Goal: Task Accomplishment & Management: Use online tool/utility

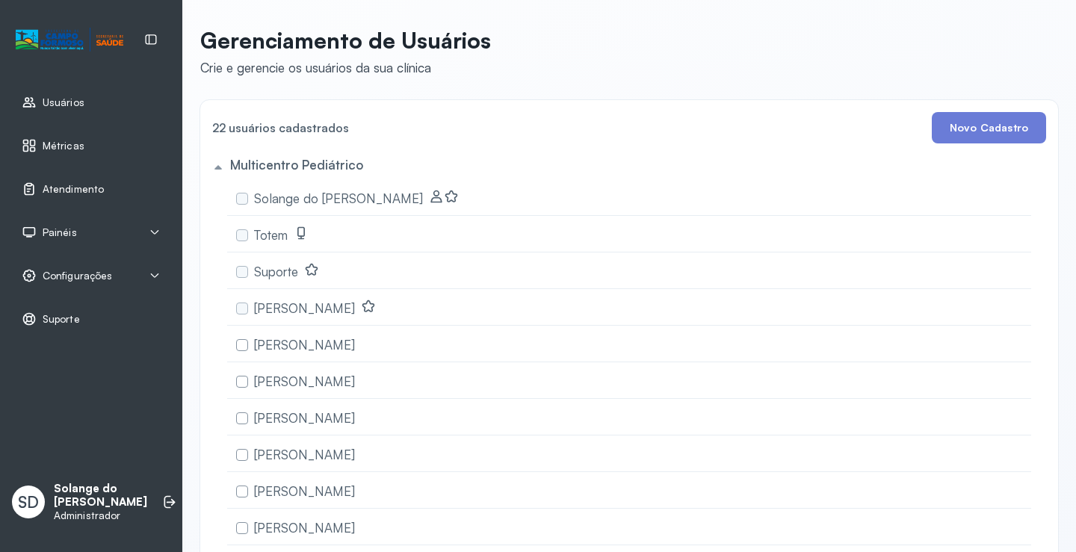
click at [61, 185] on span "Atendimento" at bounding box center [73, 189] width 61 height 13
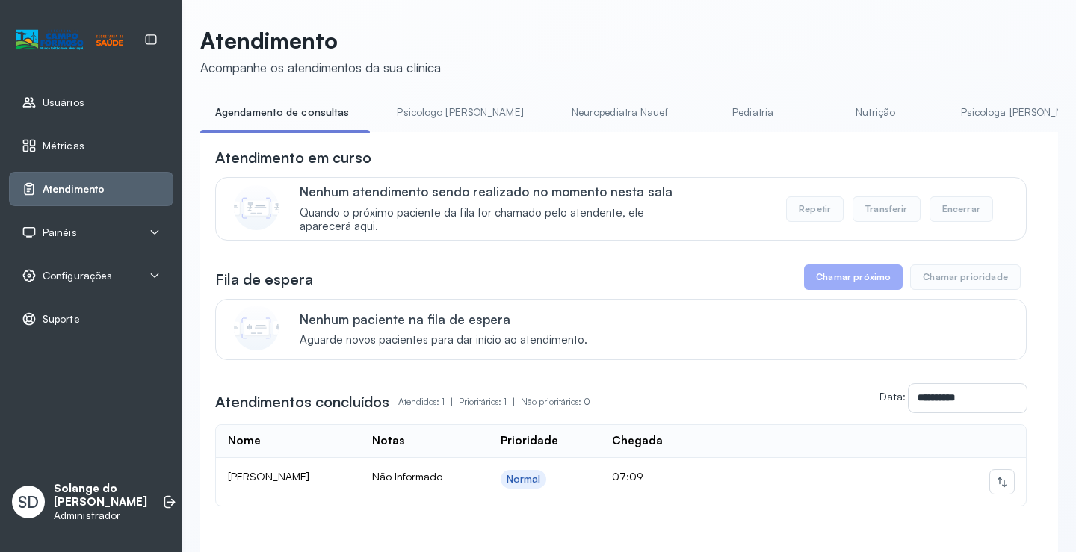
click at [957, 120] on link "Psicologa [PERSON_NAME]" at bounding box center [1024, 112] width 156 height 25
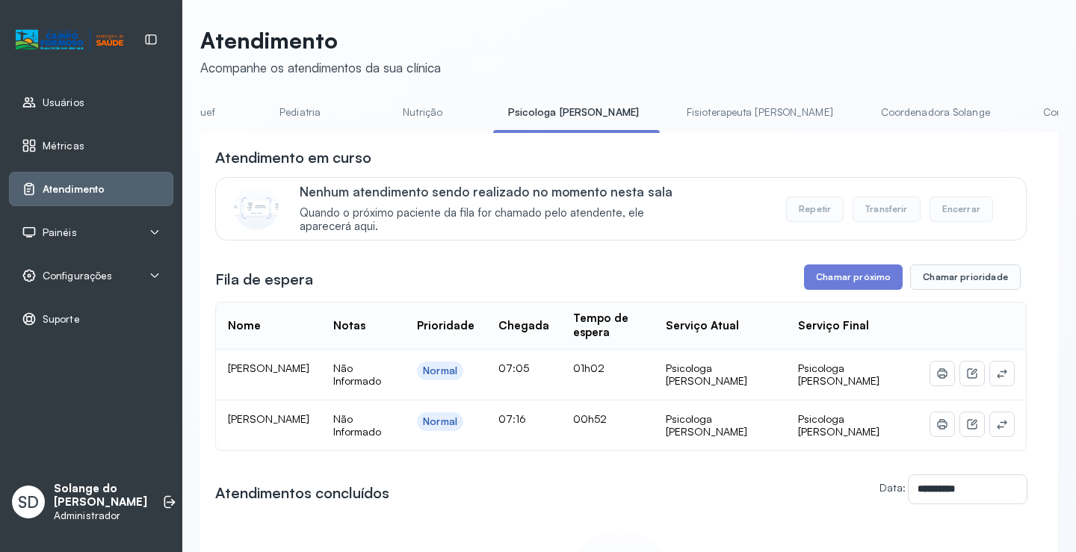
scroll to position [0, 448]
click at [865, 116] on link "Coordenadora Solange" at bounding box center [934, 112] width 139 height 25
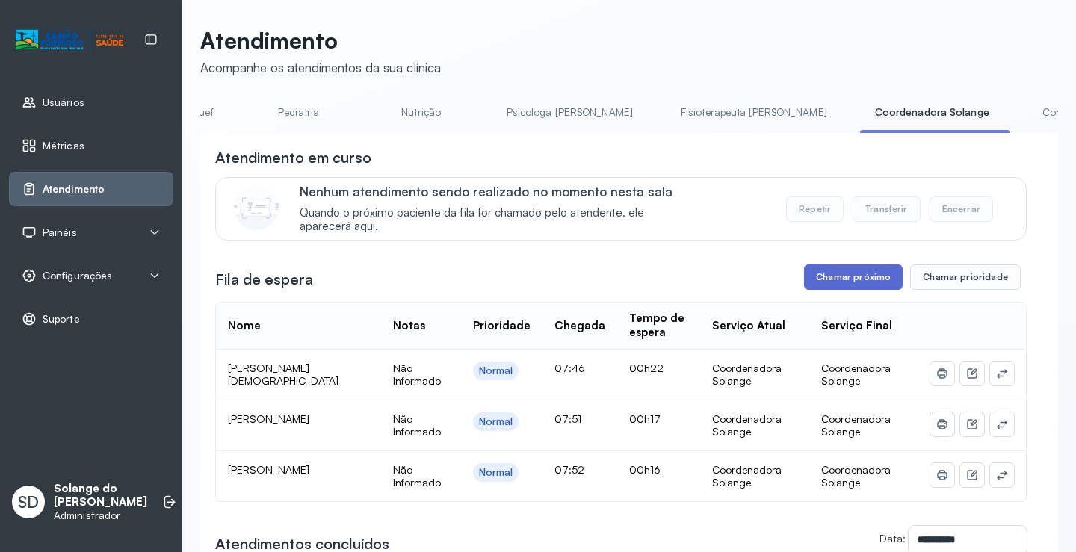
click at [846, 285] on button "Chamar próximo" at bounding box center [853, 277] width 99 height 25
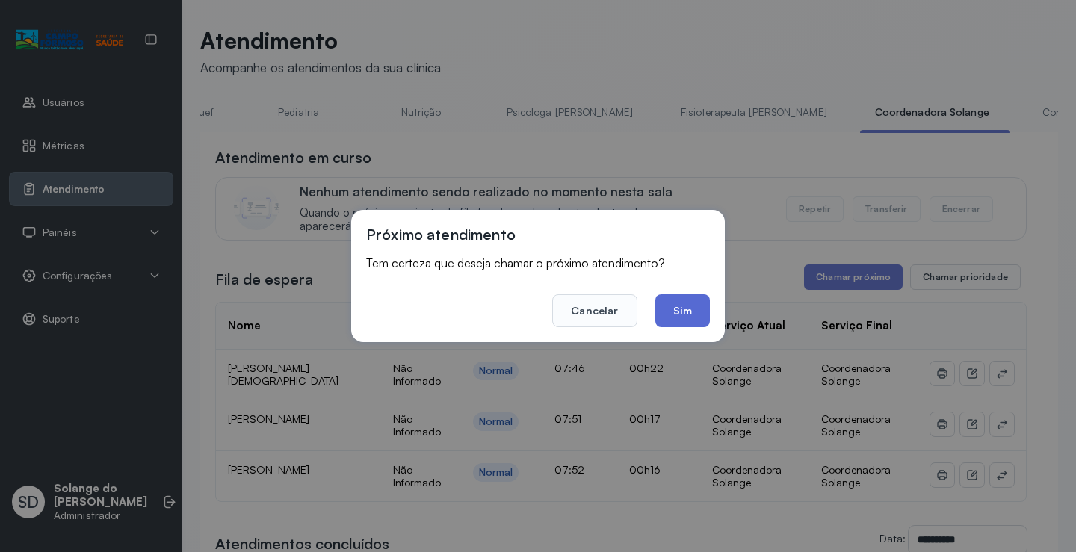
click at [689, 313] on button "Sim" at bounding box center [682, 310] width 55 height 33
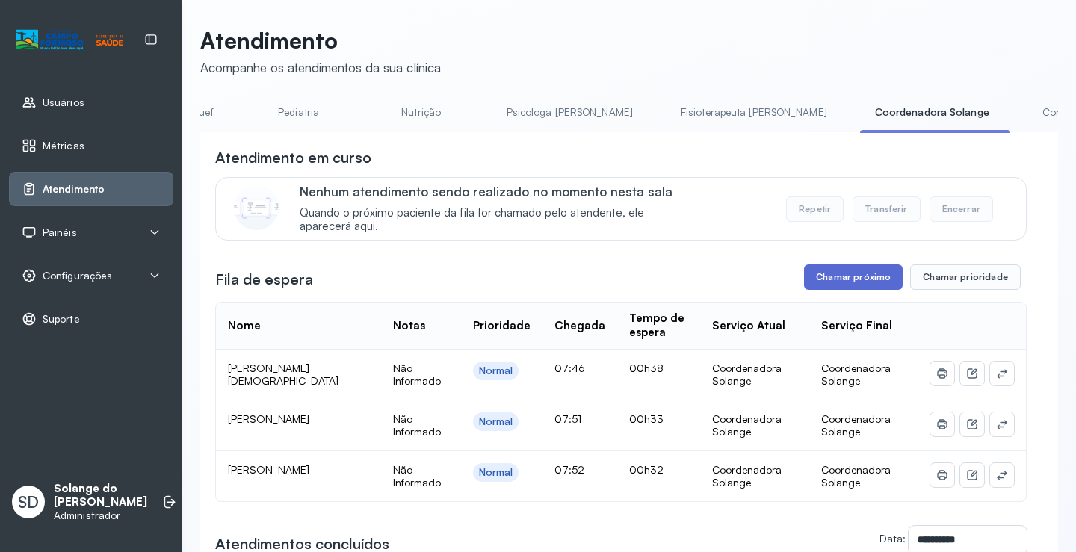
click at [835, 285] on button "Chamar próximo" at bounding box center [853, 277] width 99 height 25
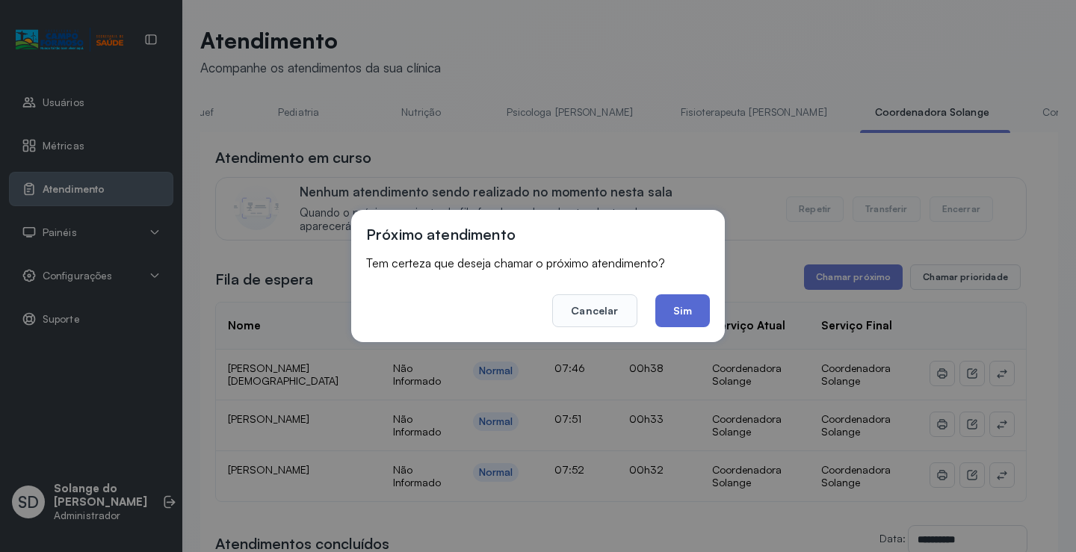
click at [682, 317] on button "Sim" at bounding box center [682, 310] width 55 height 33
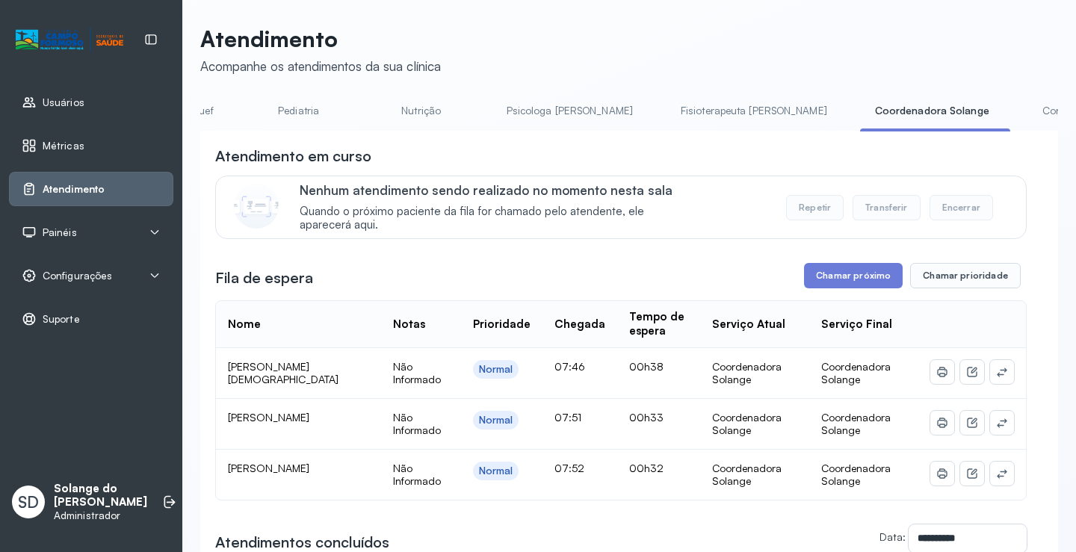
scroll to position [0, 0]
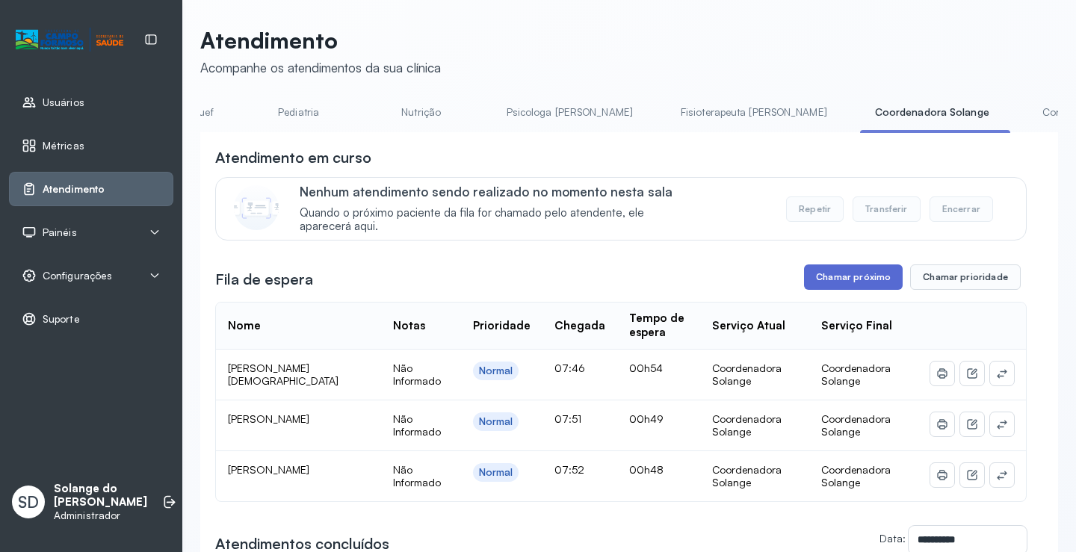
click at [828, 281] on button "Chamar próximo" at bounding box center [853, 277] width 99 height 25
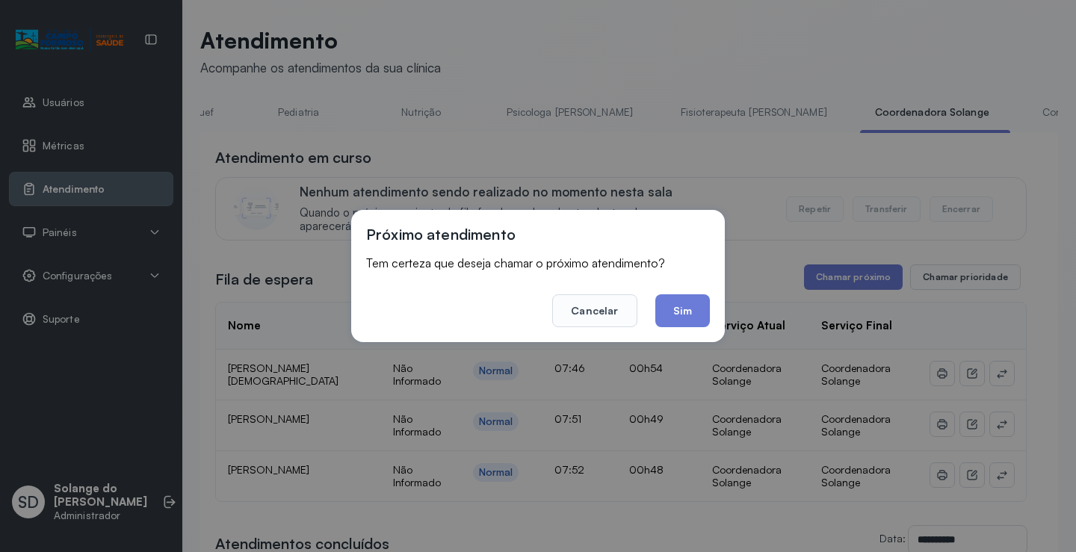
click at [694, 310] on button "Sim" at bounding box center [682, 310] width 55 height 33
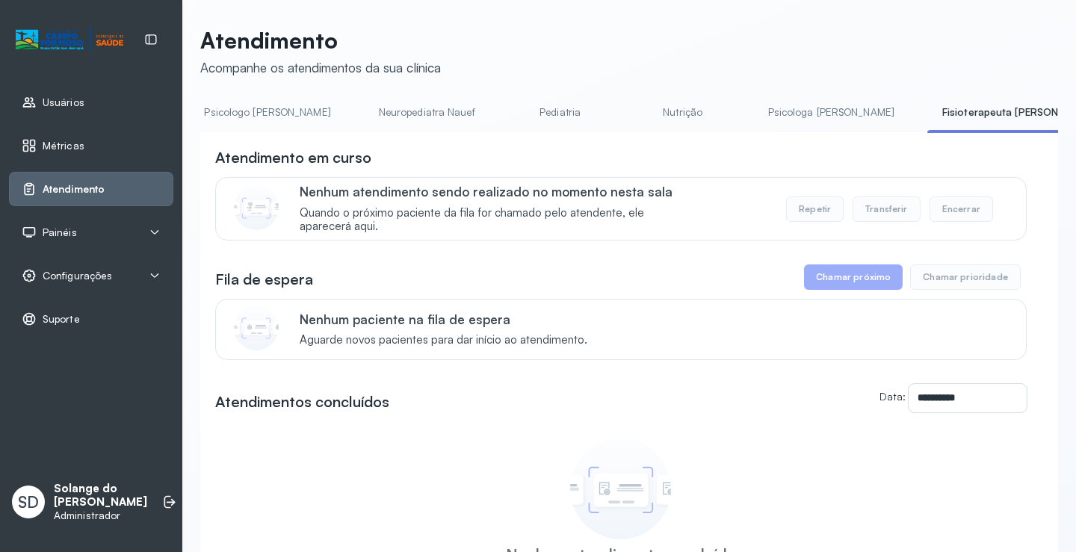
scroll to position [0, 209]
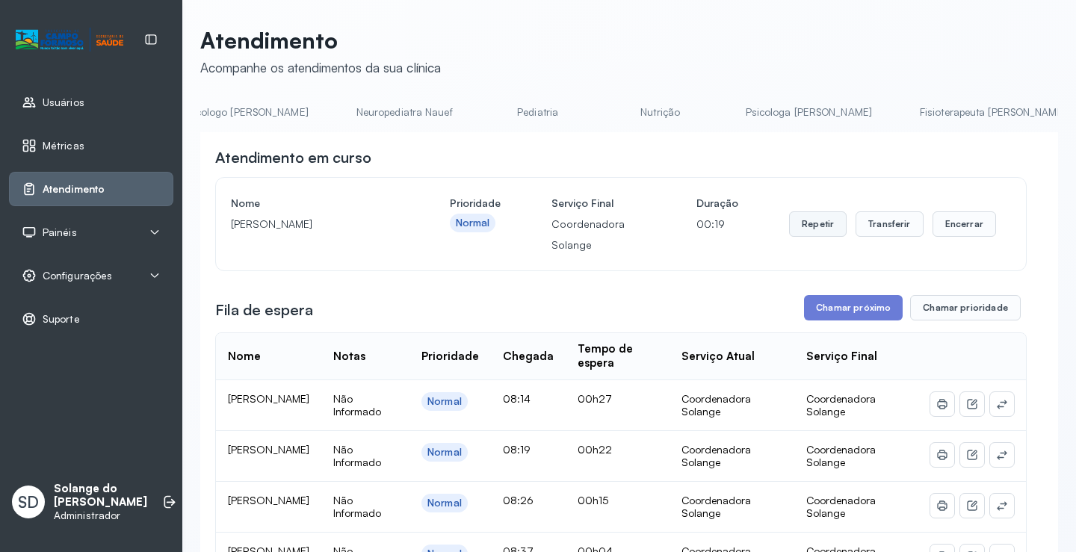
click at [811, 229] on button "Repetir" at bounding box center [818, 223] width 58 height 25
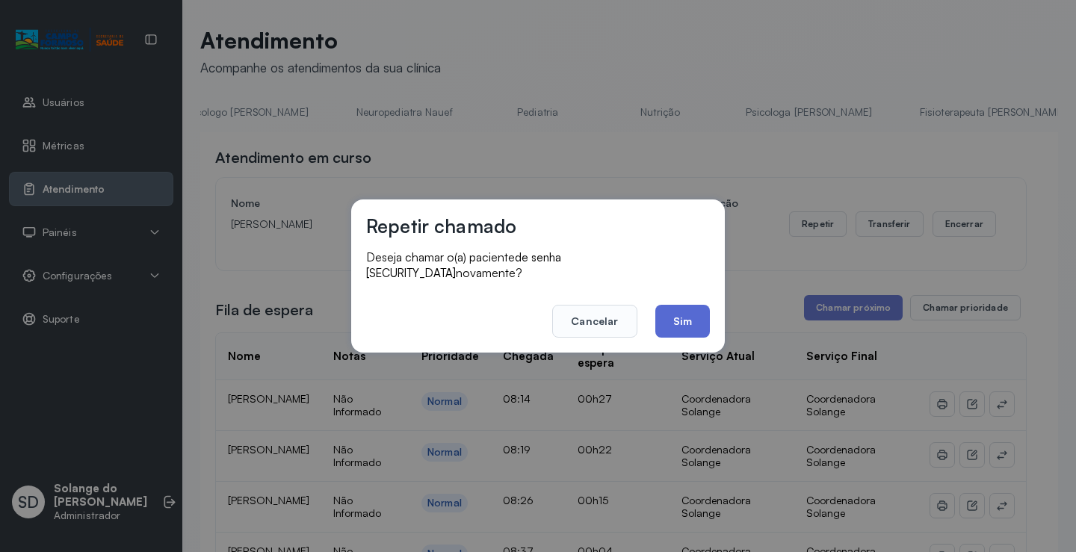
click at [685, 312] on button "Sim" at bounding box center [682, 321] width 55 height 33
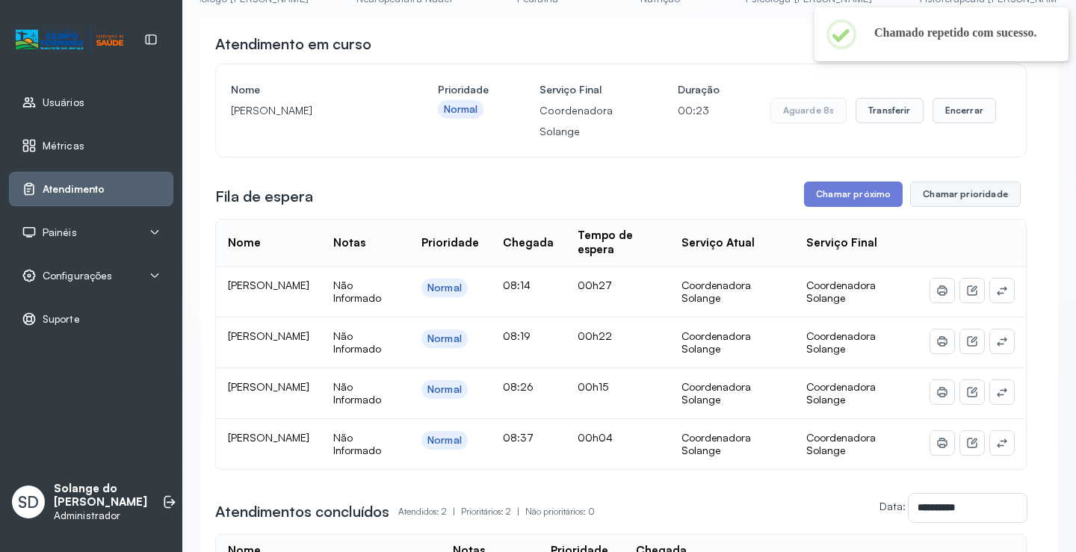
scroll to position [149, 0]
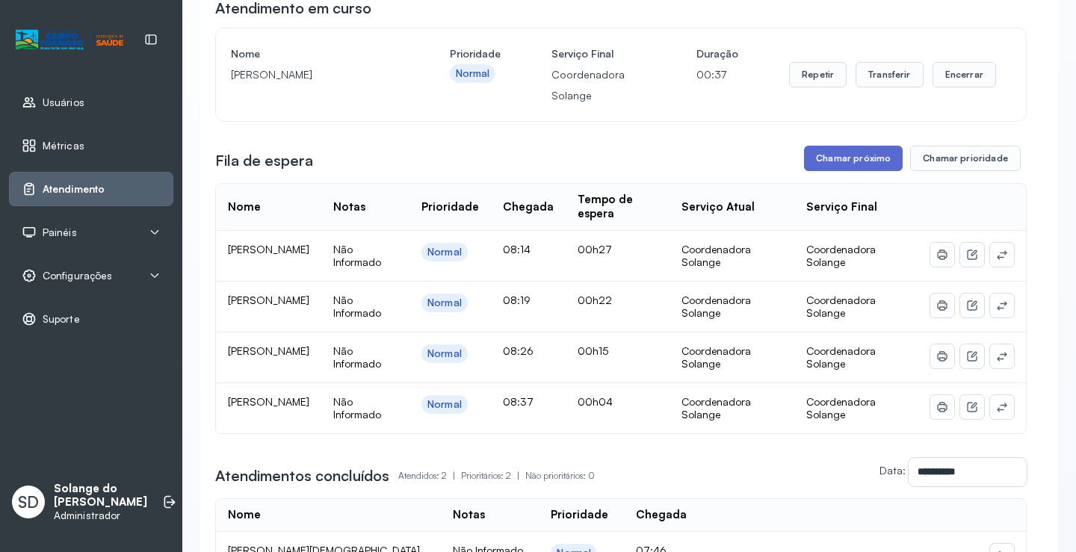
click at [844, 158] on button "Chamar próximo" at bounding box center [853, 158] width 99 height 25
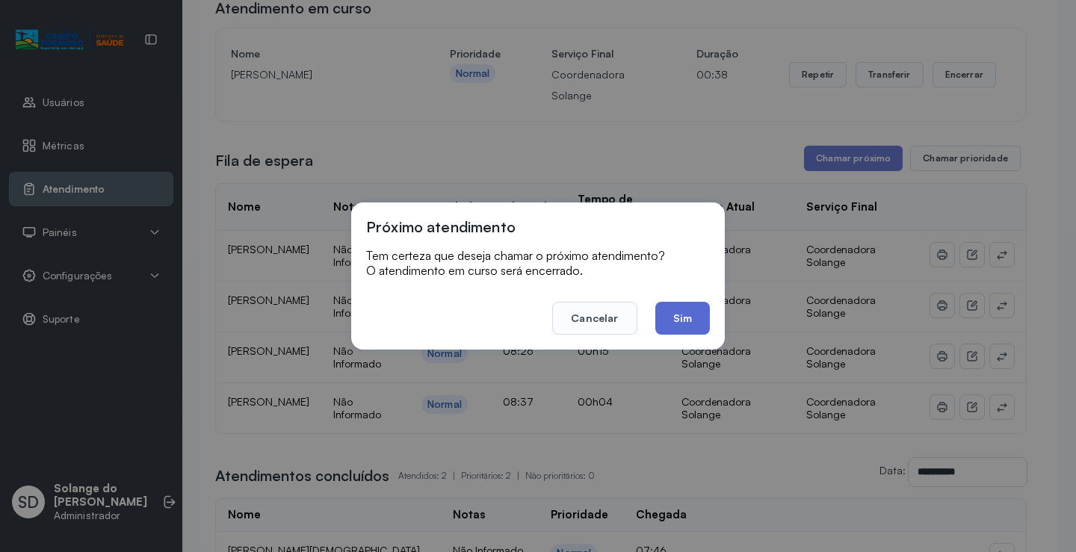
click at [698, 317] on button "Sim" at bounding box center [682, 318] width 55 height 33
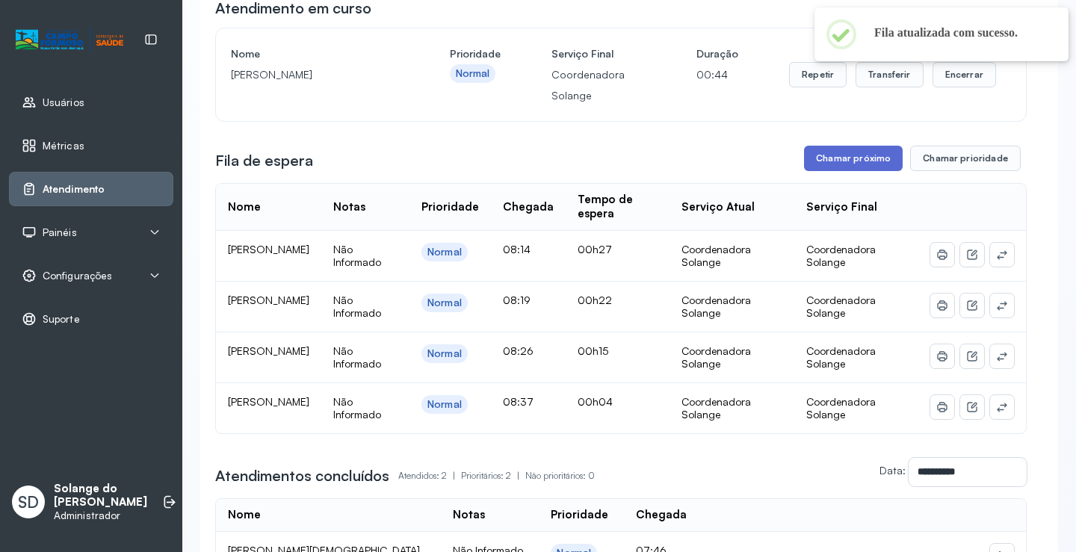
click at [847, 165] on button "Chamar próximo" at bounding box center [853, 158] width 99 height 25
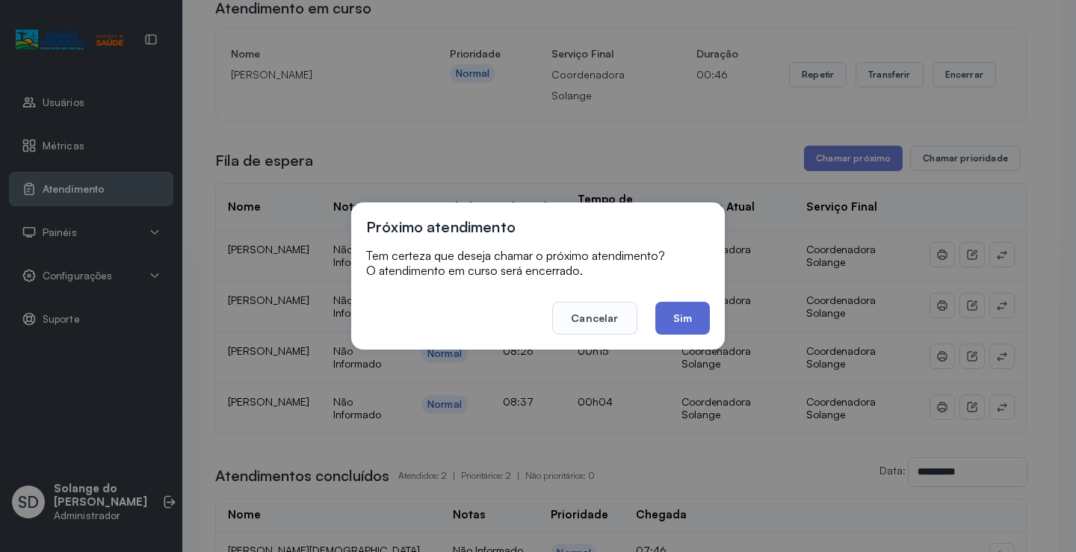
click at [684, 315] on button "Sim" at bounding box center [682, 318] width 55 height 33
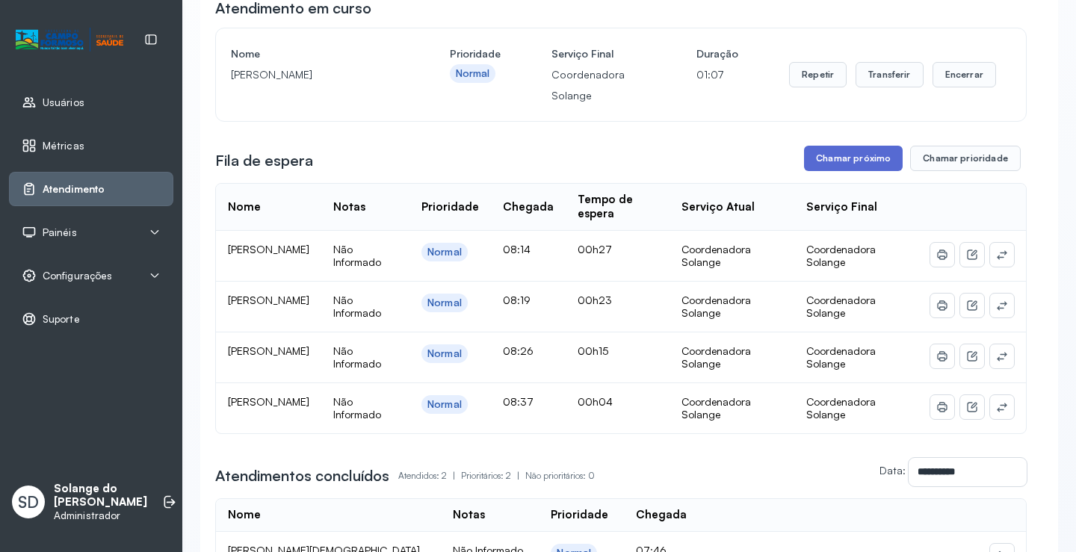
click at [847, 161] on button "Chamar próximo" at bounding box center [853, 158] width 99 height 25
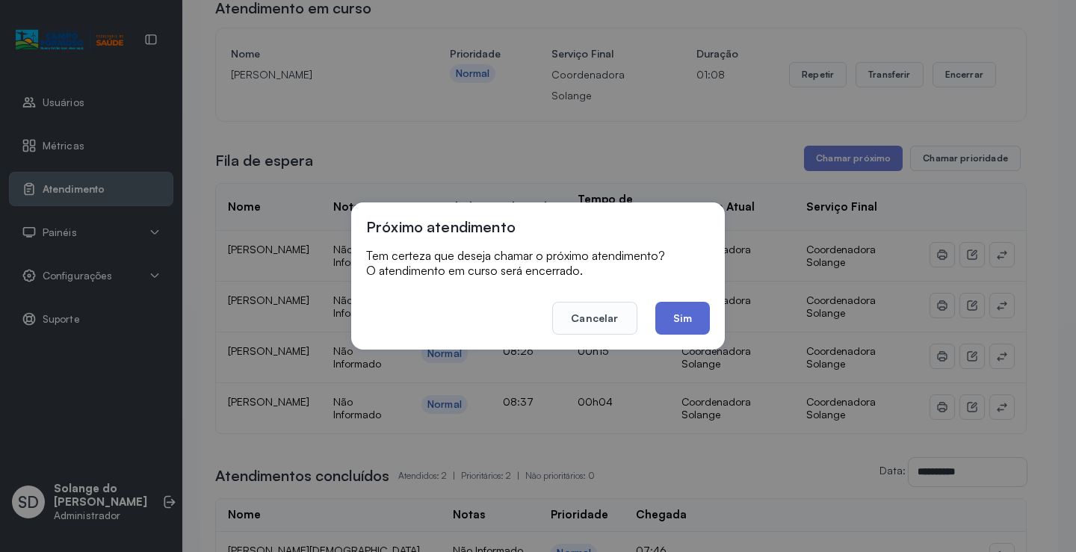
click at [689, 320] on button "Sim" at bounding box center [682, 318] width 55 height 33
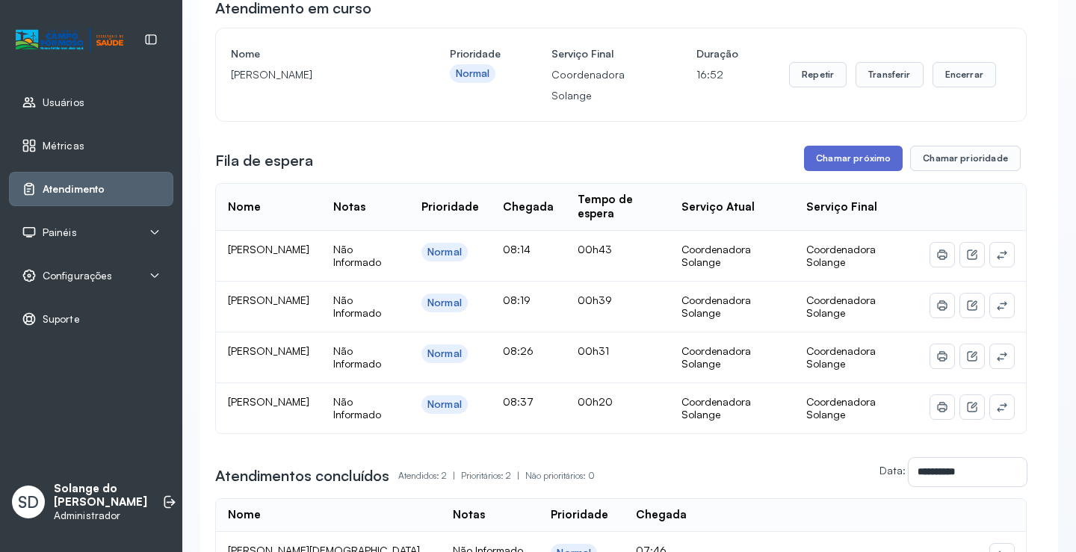
click at [824, 157] on button "Chamar próximo" at bounding box center [853, 158] width 99 height 25
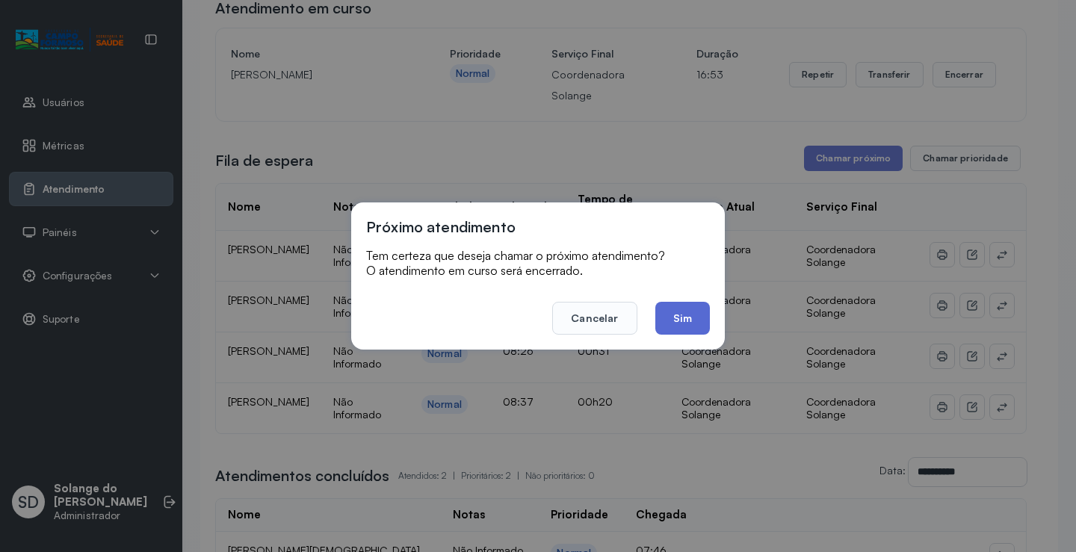
click at [683, 309] on button "Sim" at bounding box center [682, 318] width 55 height 33
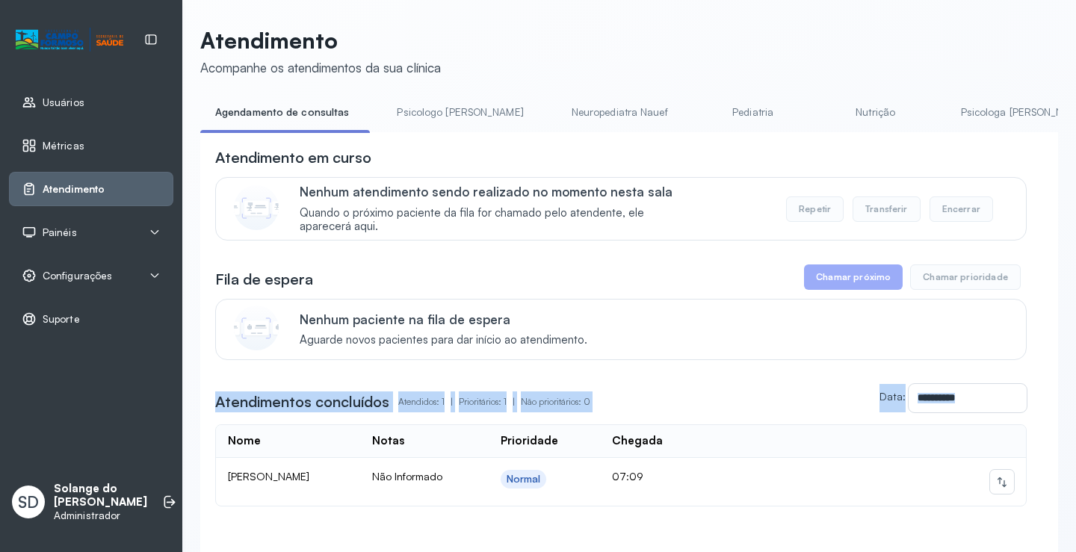
drag, startPoint x: 1064, startPoint y: 336, endPoint x: 1075, endPoint y: 439, distance: 103.7
click at [1075, 439] on div "**********" at bounding box center [629, 276] width 894 height 552
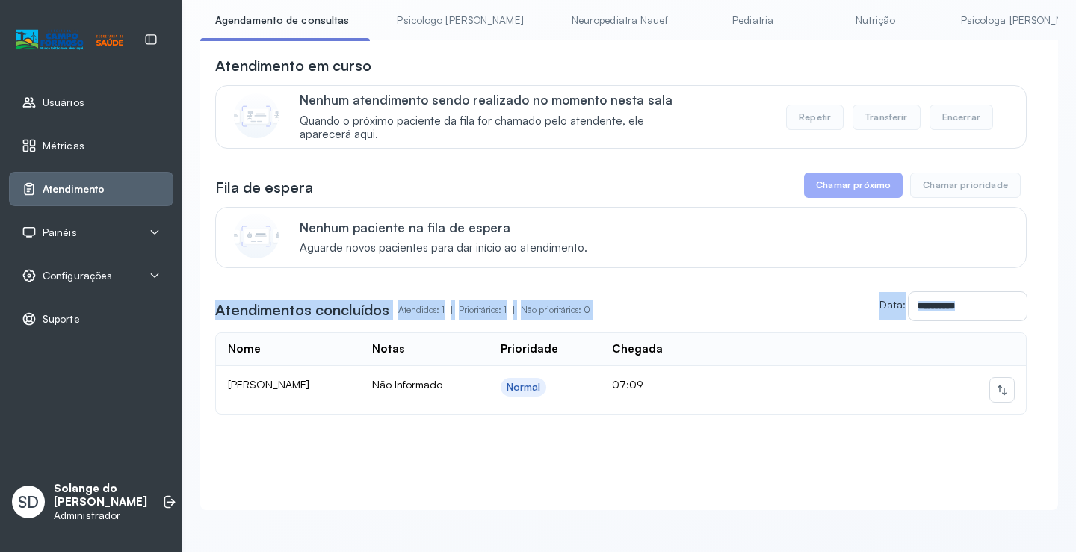
click at [776, 521] on div "**********" at bounding box center [629, 230] width 894 height 644
